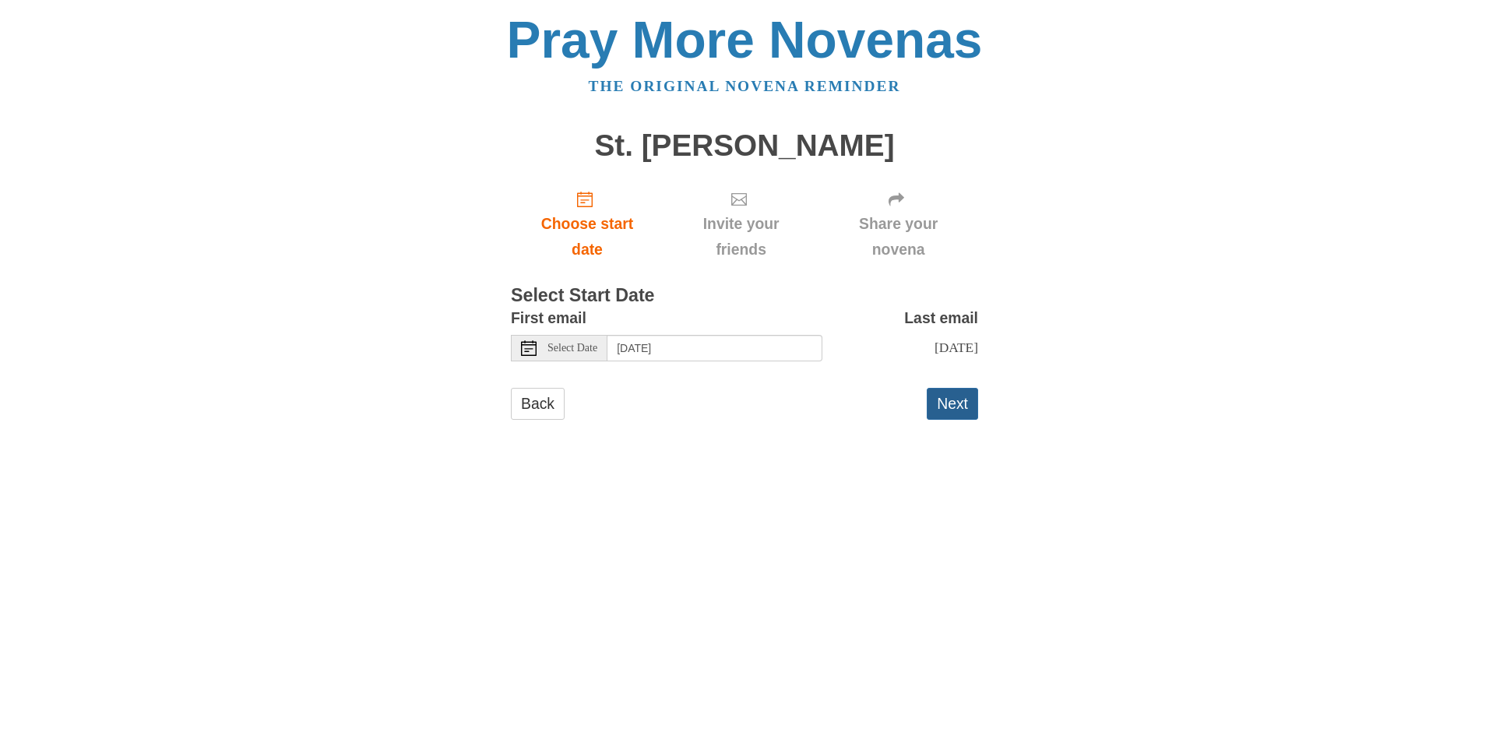
click at [963, 419] on button "Next" at bounding box center [952, 404] width 51 height 32
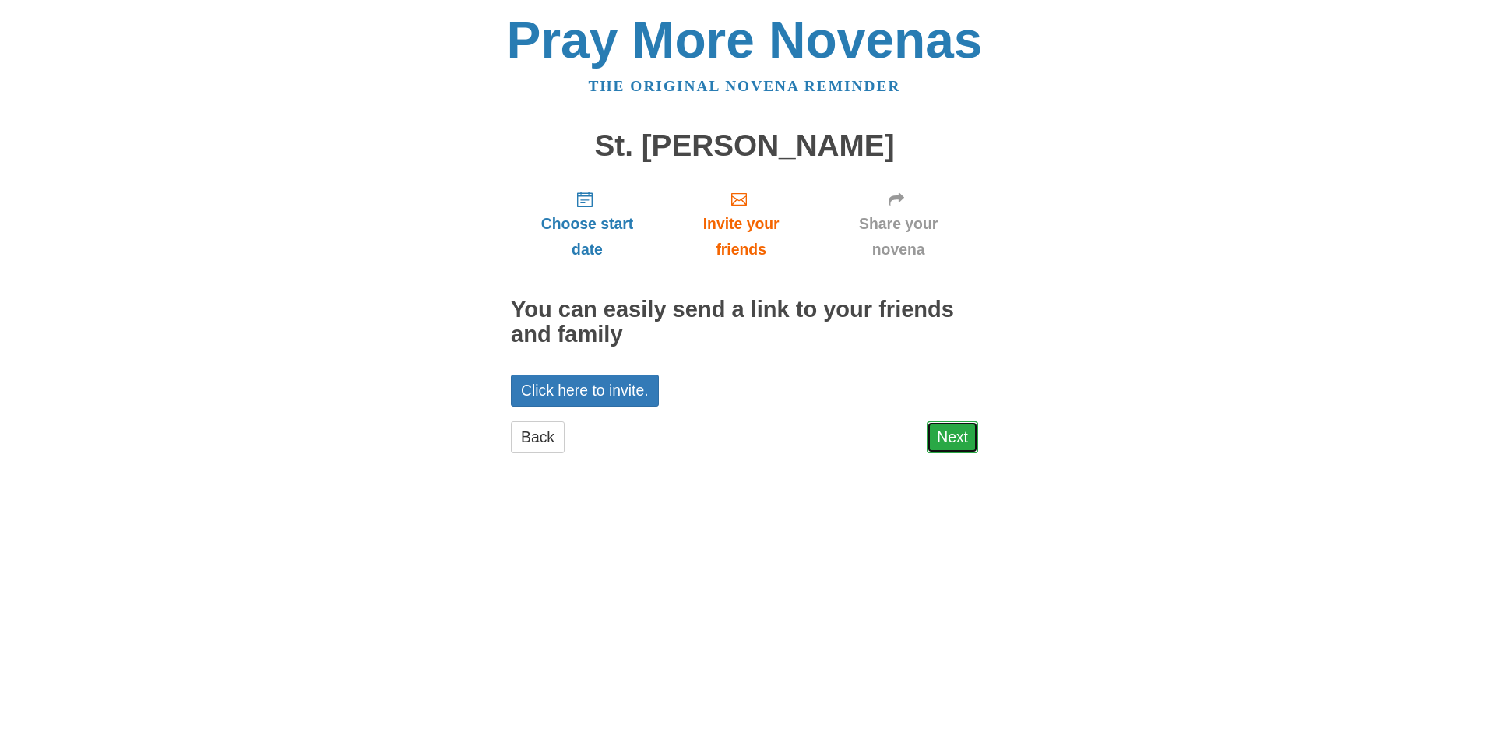
click at [962, 430] on link "Next" at bounding box center [952, 437] width 51 height 32
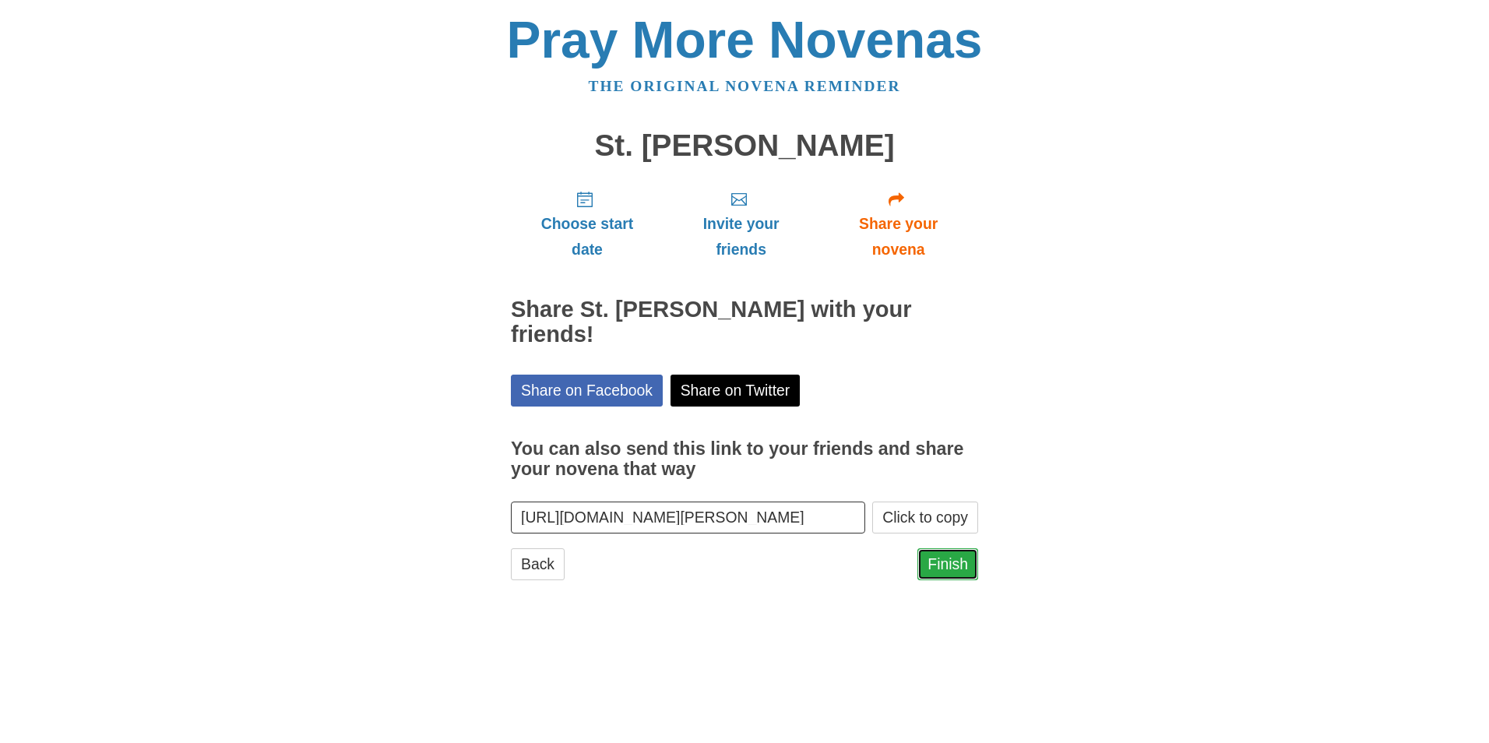
click at [960, 548] on link "Finish" at bounding box center [948, 564] width 61 height 32
